Goal: Check status: Check status

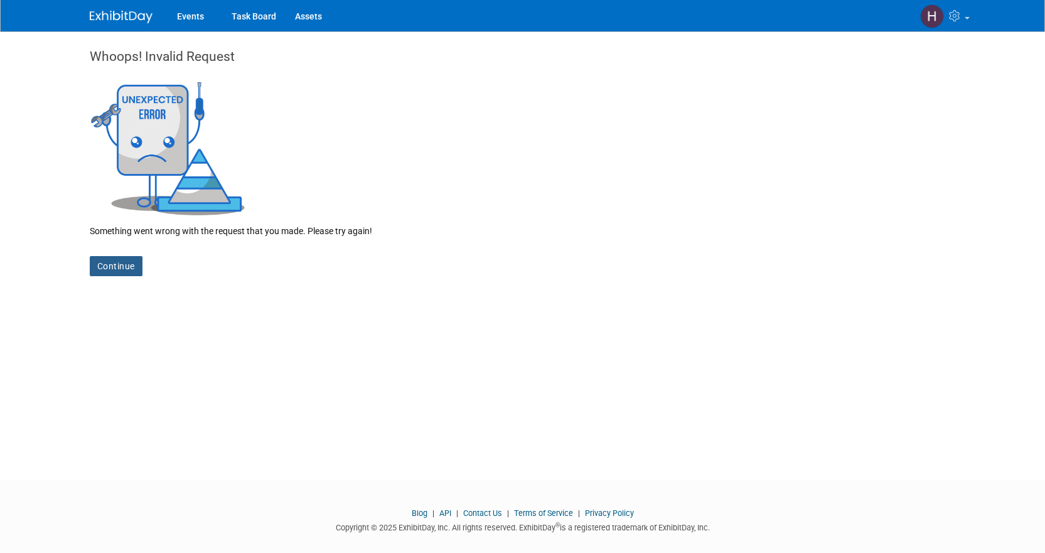
click at [105, 270] on link "Continue" at bounding box center [116, 266] width 53 height 20
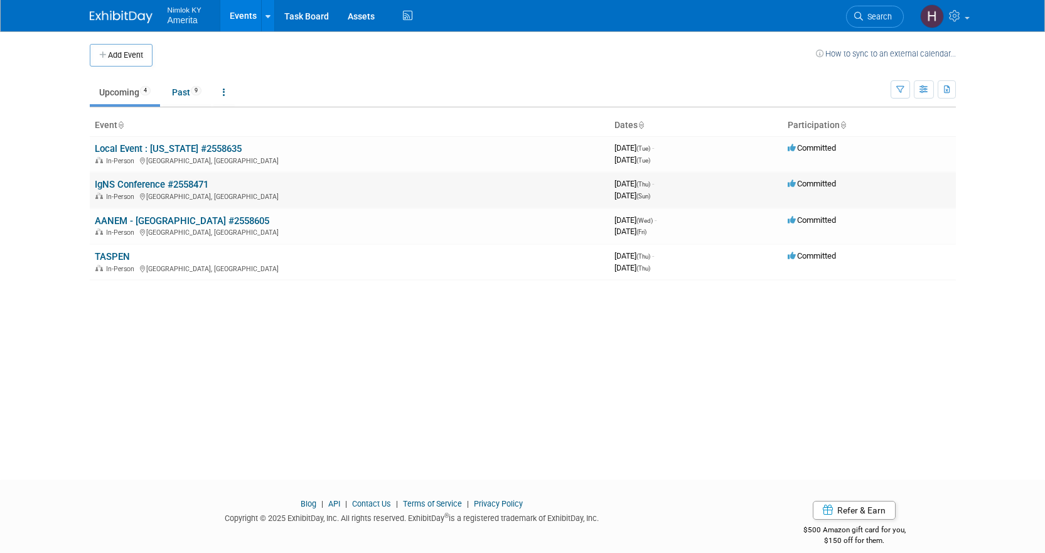
click at [120, 187] on link "IgNS Conference #2558471" at bounding box center [152, 184] width 114 height 11
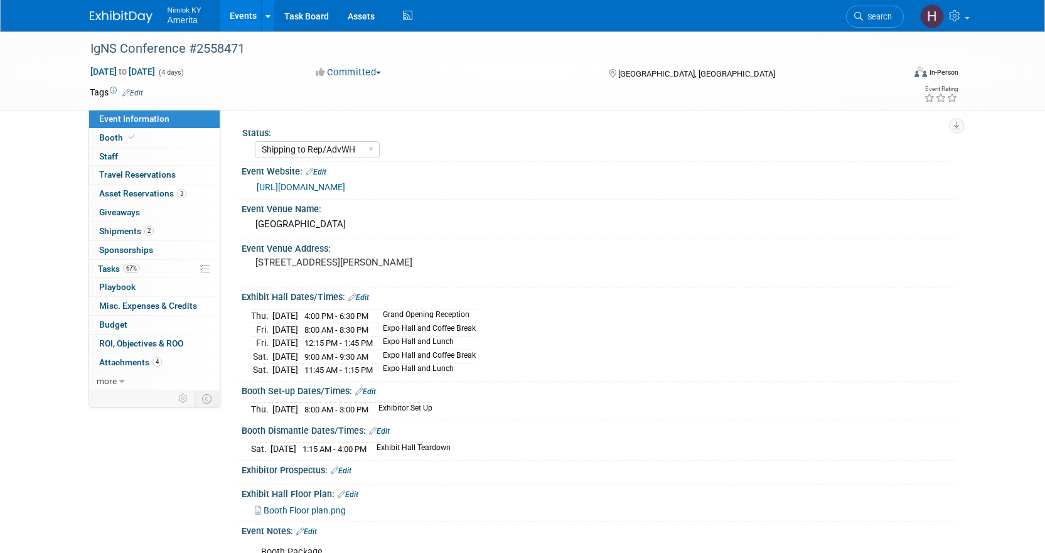
select select "Shipping to Rep/AdvWH"
click at [127, 230] on span "Shipments 2" at bounding box center [126, 231] width 55 height 10
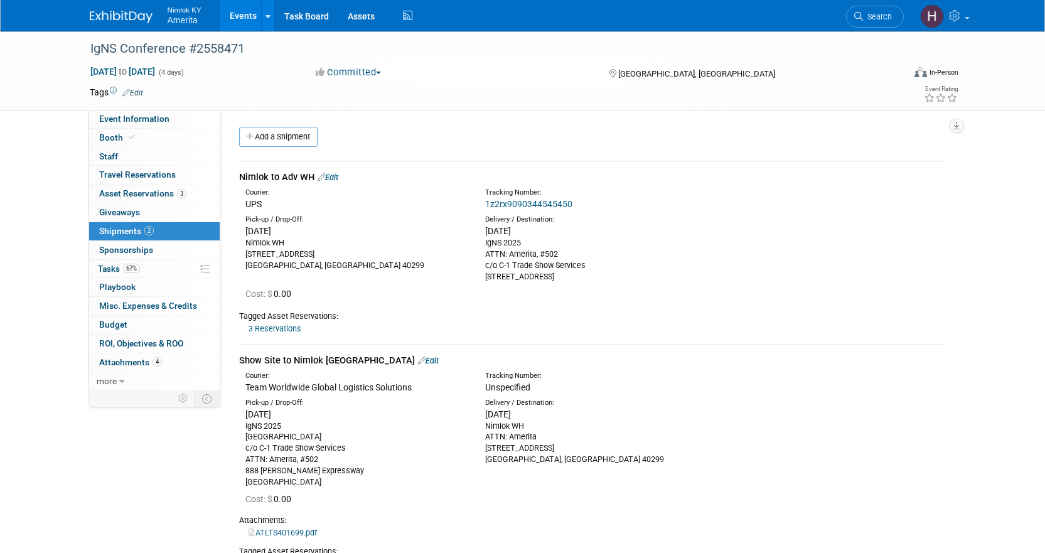
click at [523, 202] on link "1z2rx9090344545450" at bounding box center [528, 204] width 87 height 10
click at [240, 11] on link "Events" at bounding box center [243, 15] width 46 height 31
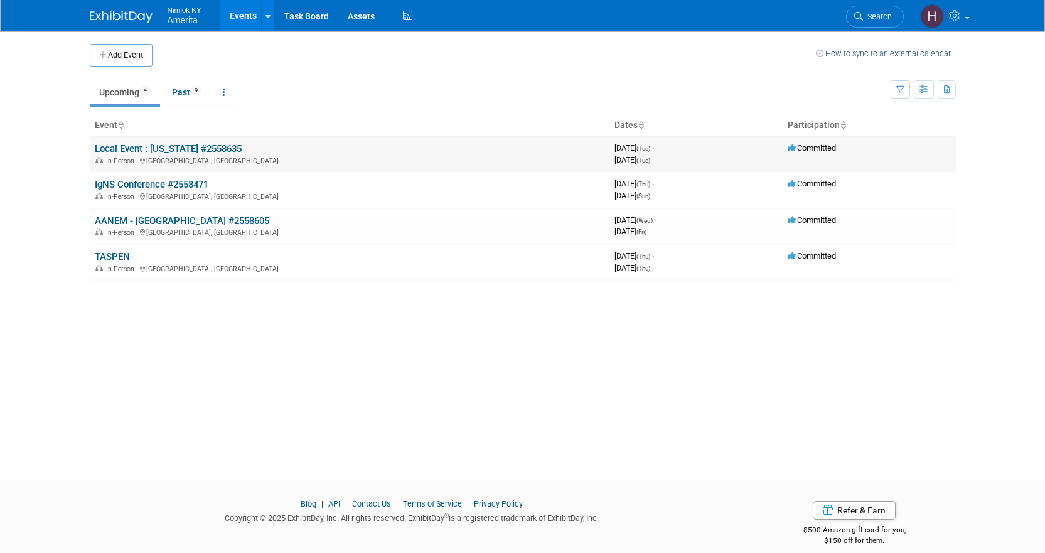
click at [144, 149] on link "Local Event : [US_STATE] #2558635" at bounding box center [168, 148] width 147 height 11
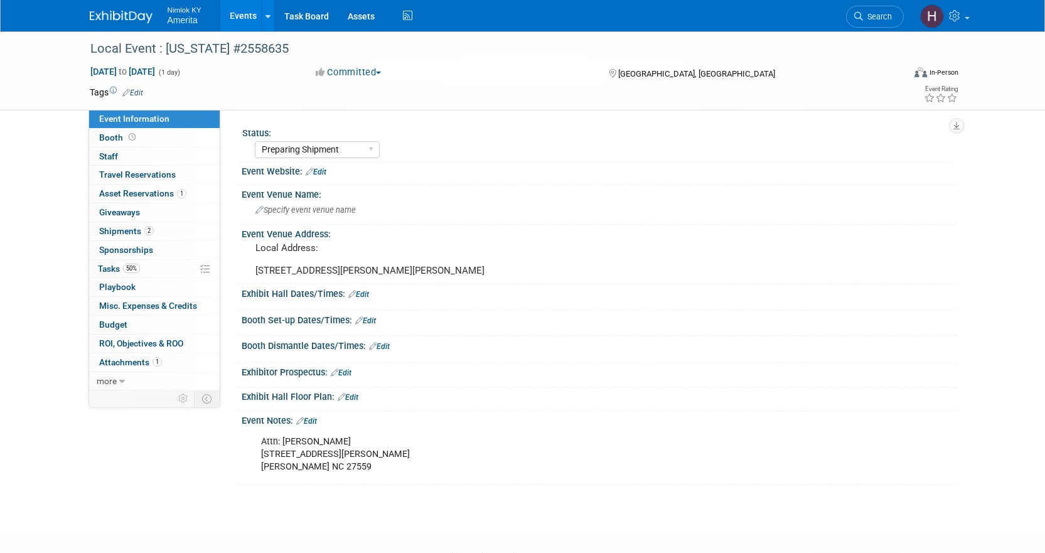
select select "Preparing Shipment"
click at [127, 237] on link "2 Shipments 2" at bounding box center [154, 231] width 130 height 18
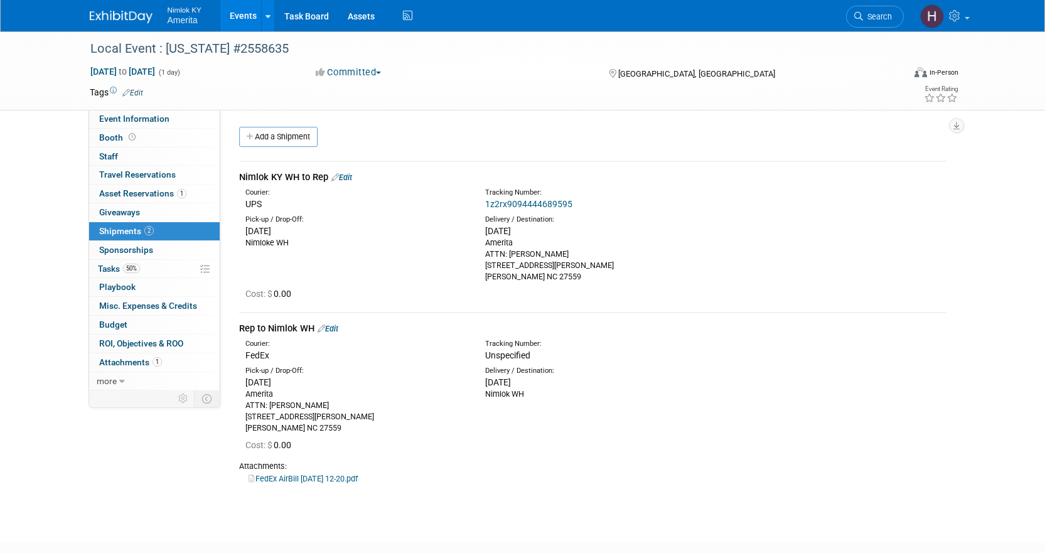
click at [514, 202] on link "1z2rx9094444689595" at bounding box center [528, 204] width 87 height 10
click at [253, 13] on link "Events" at bounding box center [243, 15] width 46 height 31
